Goal: Find specific page/section: Find specific page/section

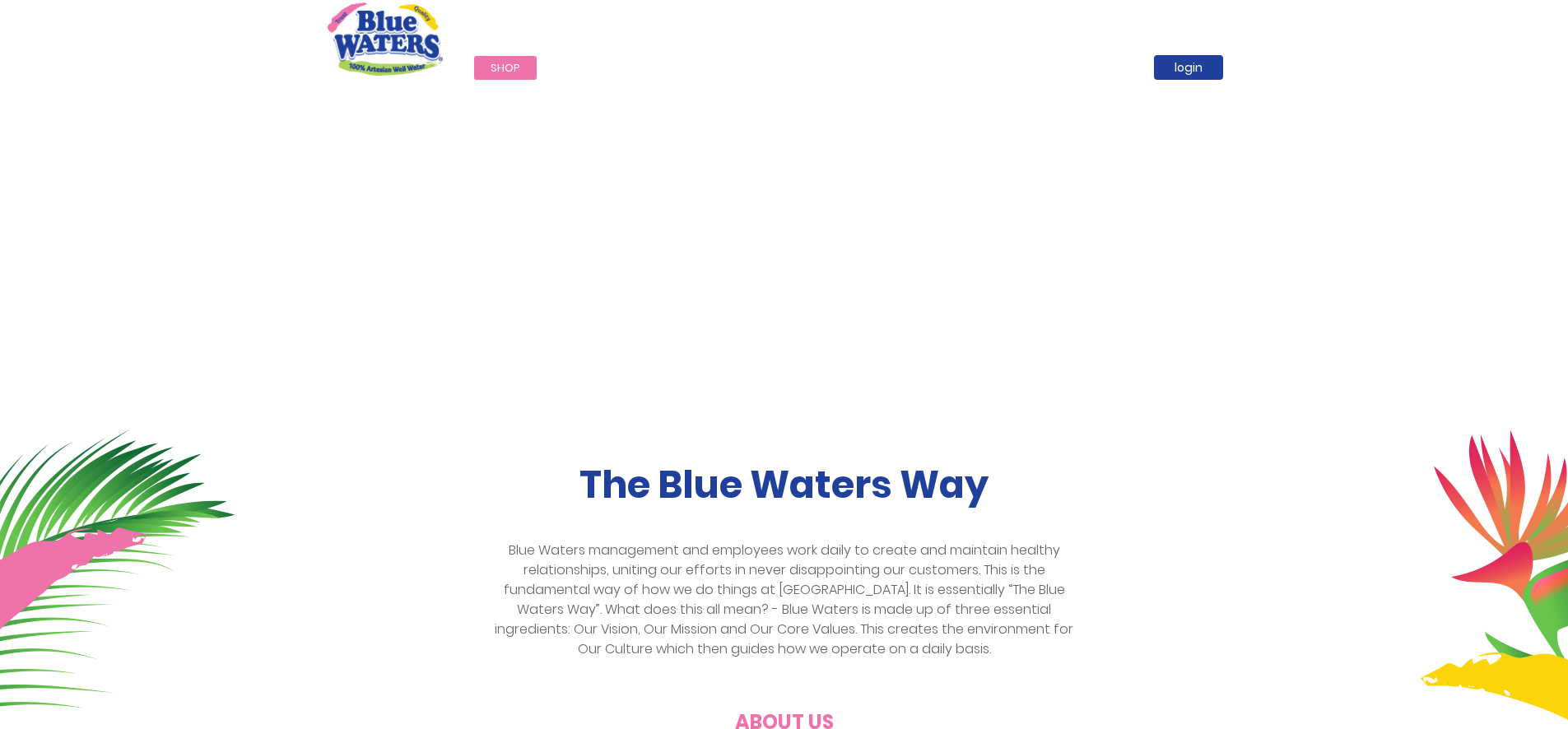
scroll to position [82, 0]
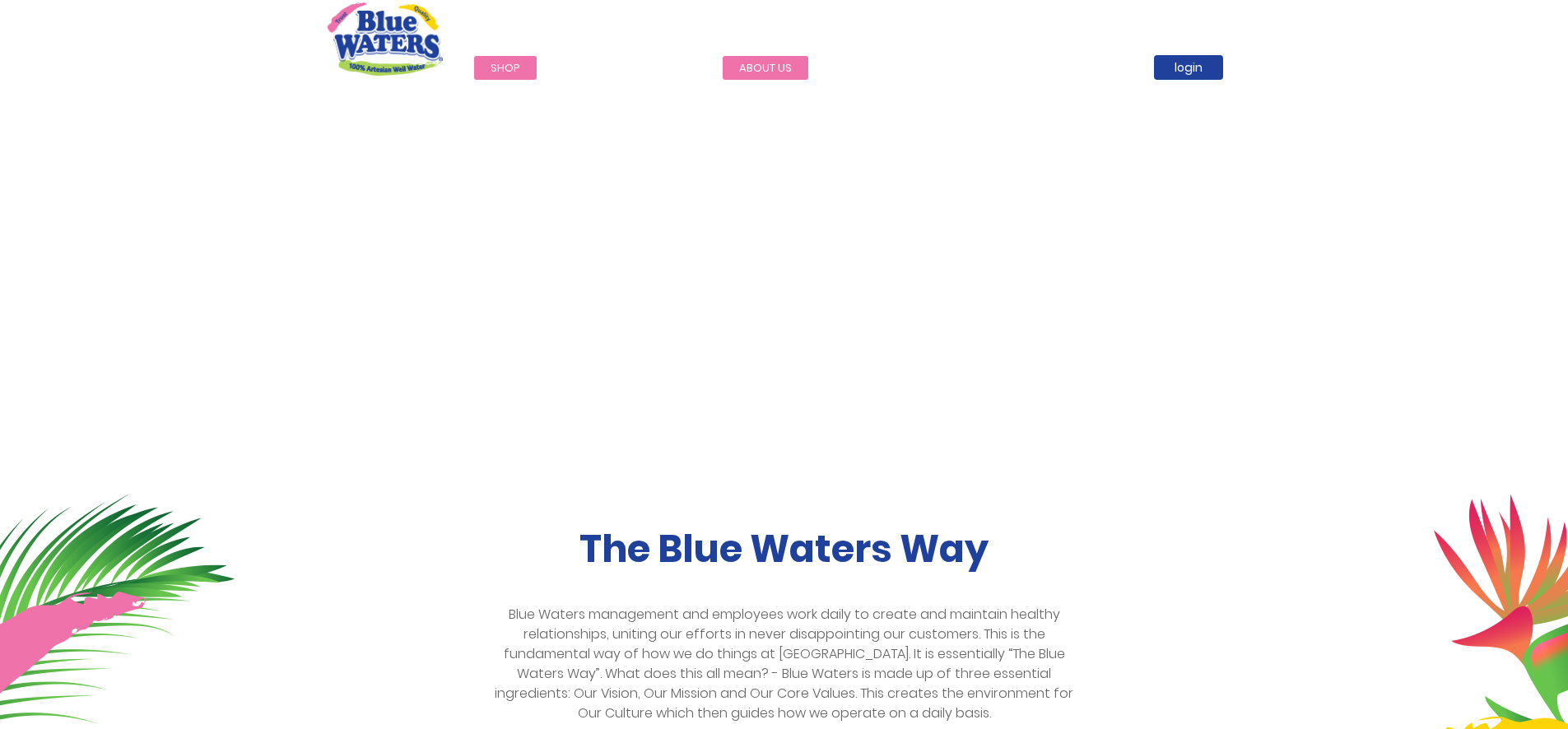
click at [784, 67] on link "about us" at bounding box center [765, 68] width 85 height 24
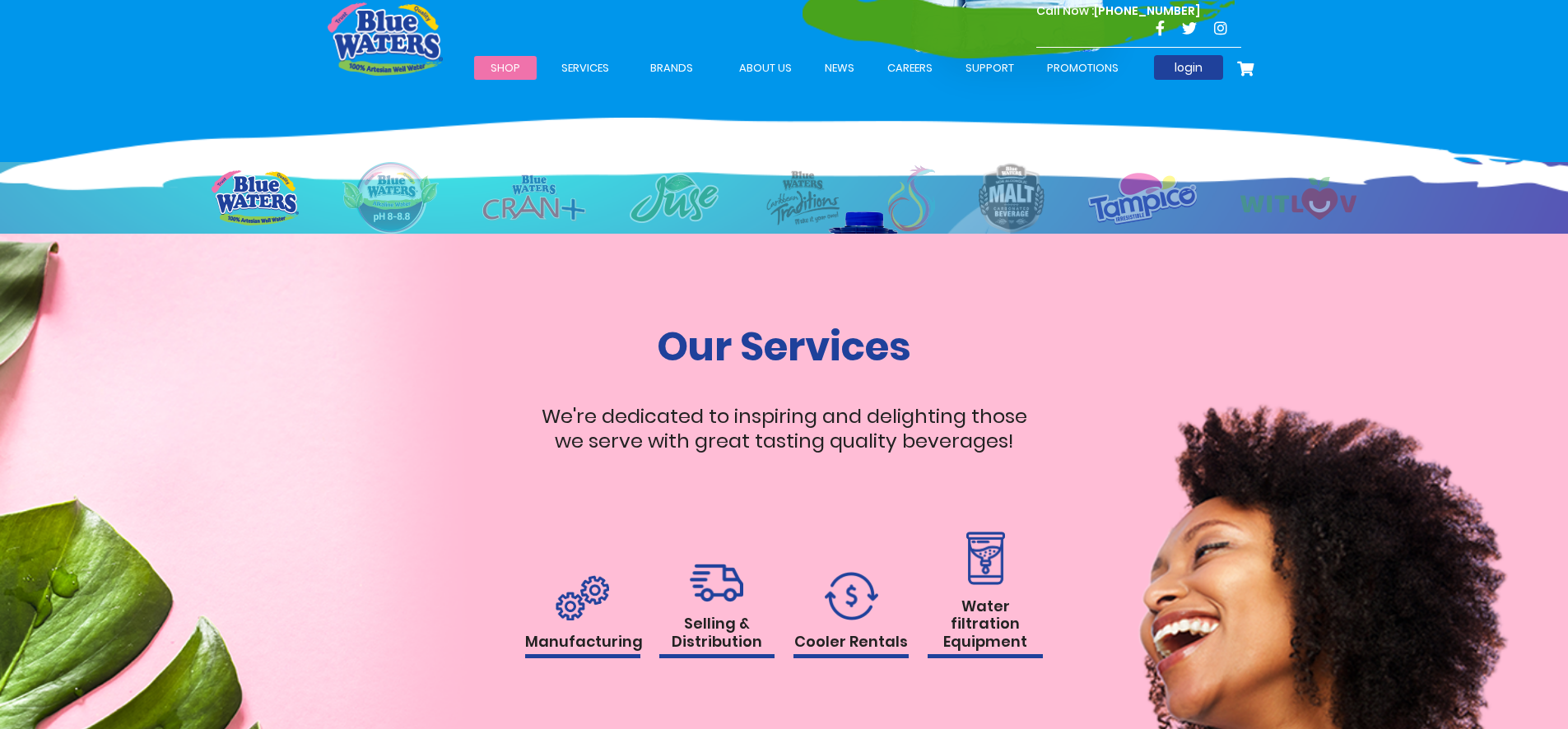
scroll to position [1563, 0]
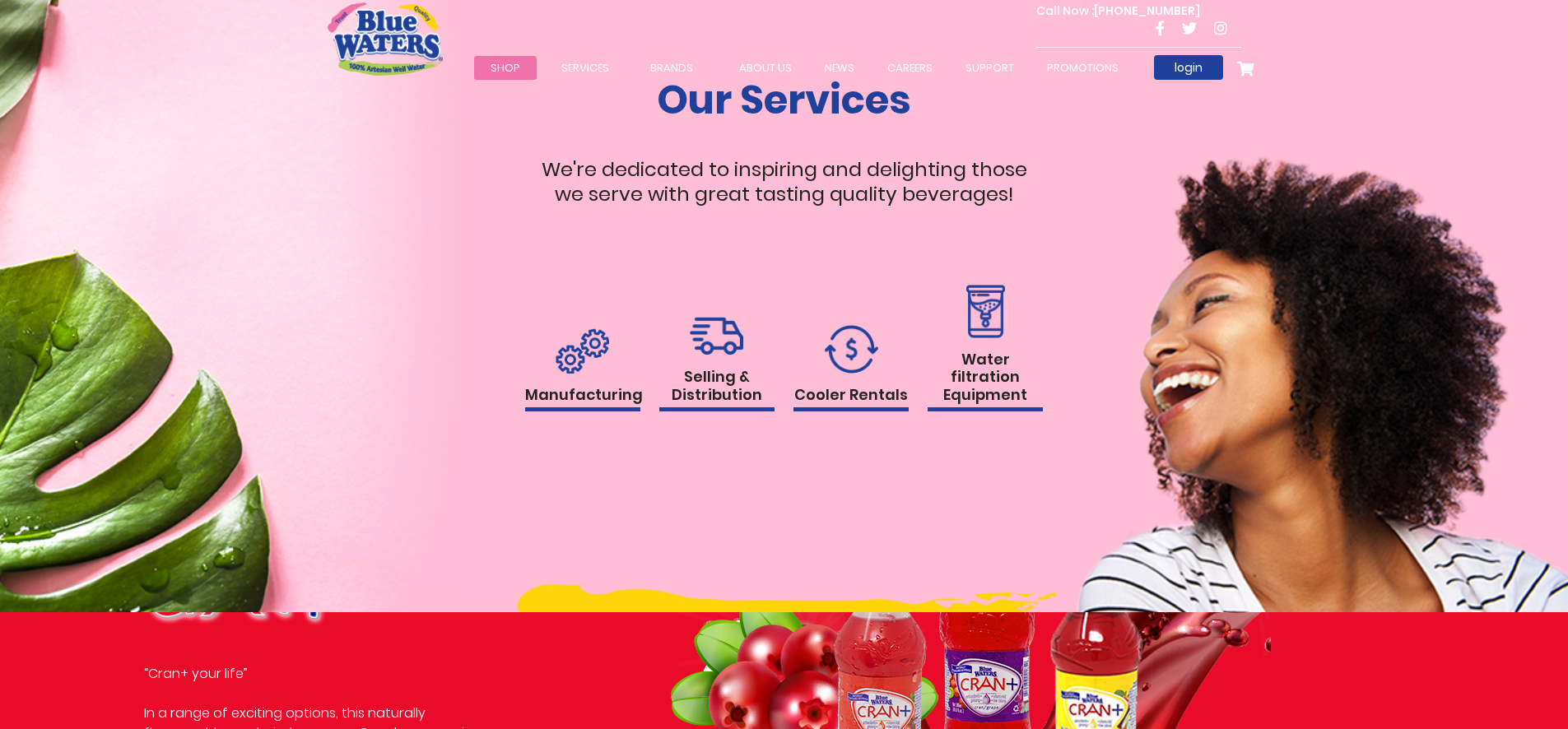
click at [706, 336] on img at bounding box center [716, 336] width 54 height 39
click at [731, 368] on h1 "Selling & Distribution" at bounding box center [716, 390] width 115 height 44
click at [730, 371] on h1 "Selling & Distribution" at bounding box center [716, 390] width 115 height 44
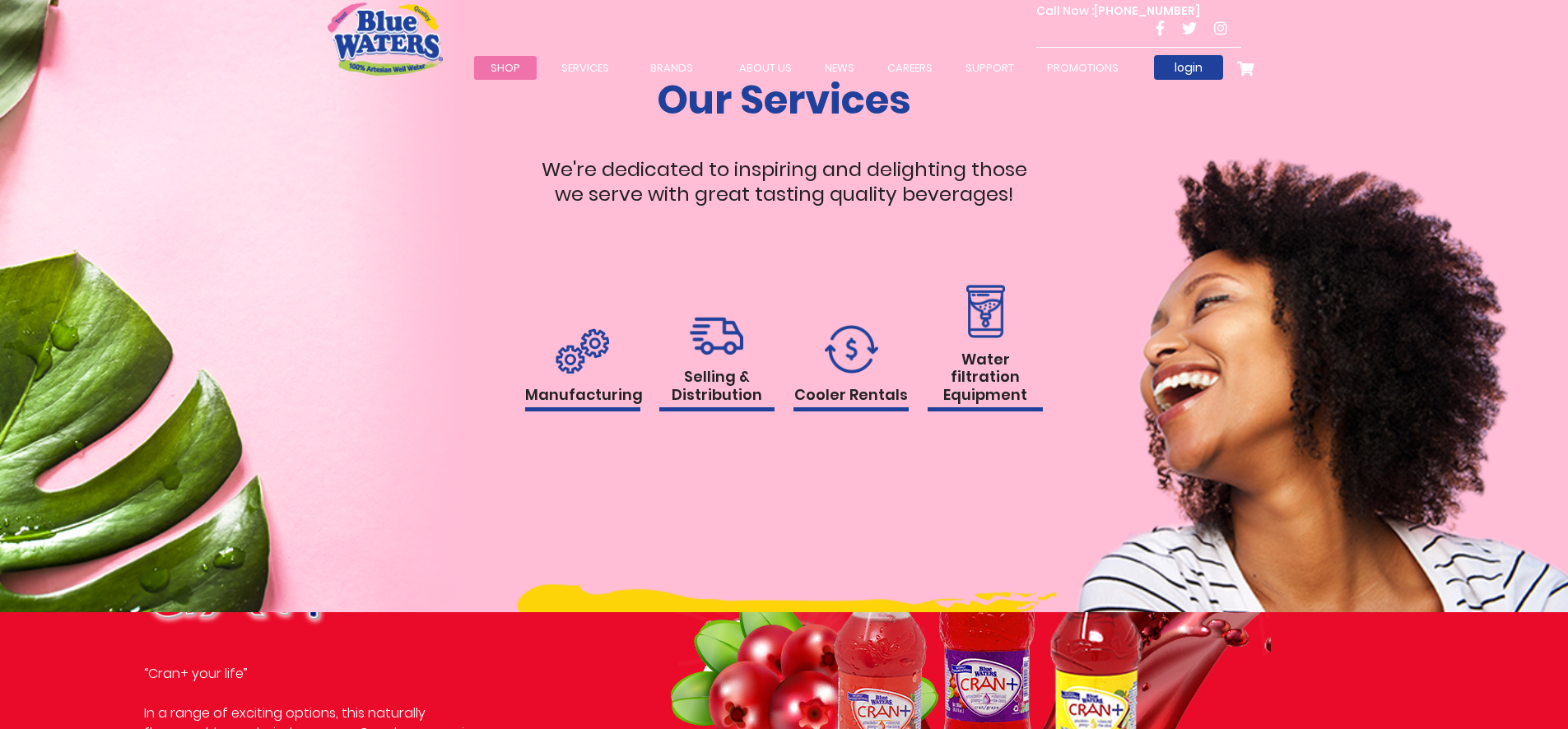
click at [730, 371] on h1 "Selling & Distribution" at bounding box center [716, 390] width 115 height 44
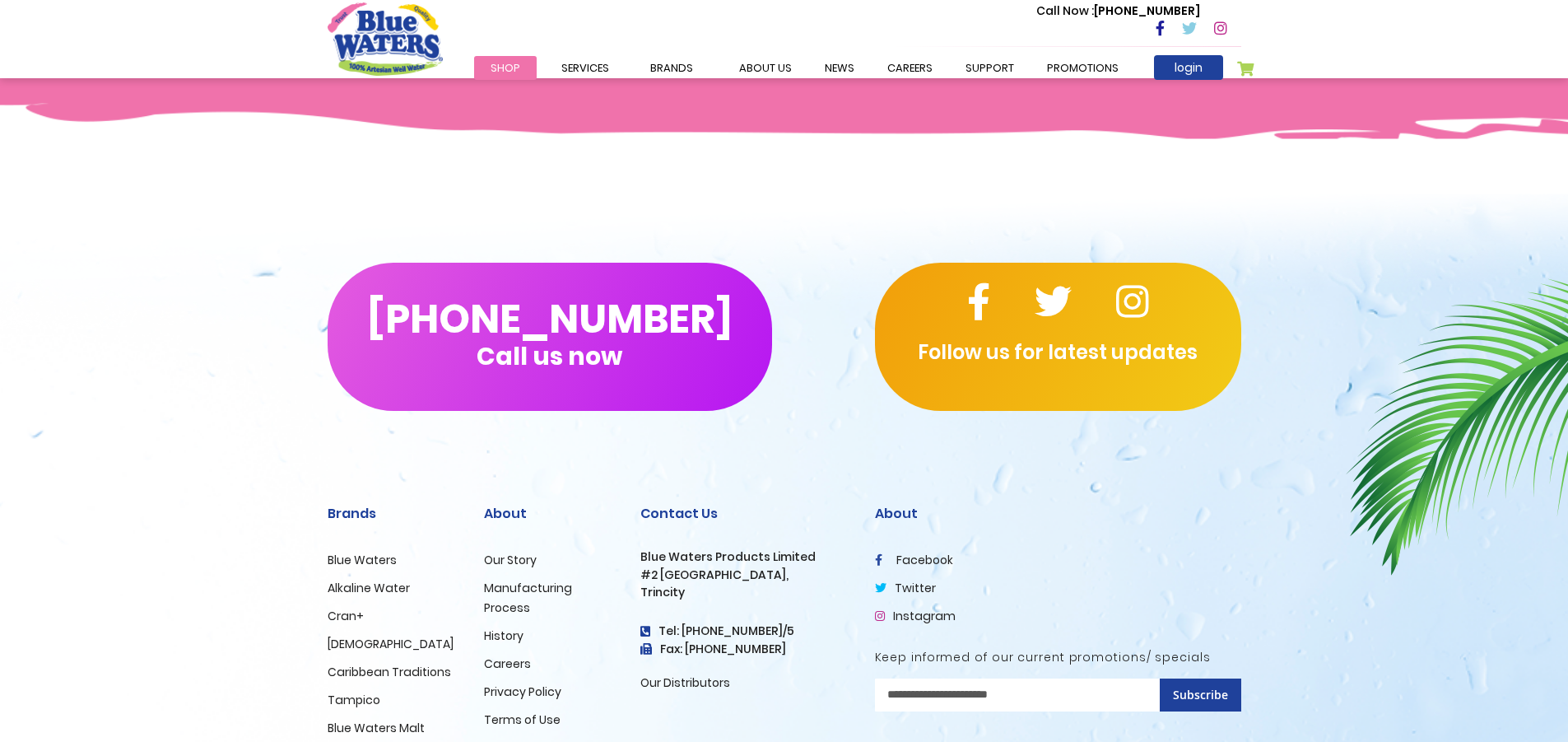
scroll to position [1066, 0]
